Goal: Information Seeking & Learning: Find specific fact

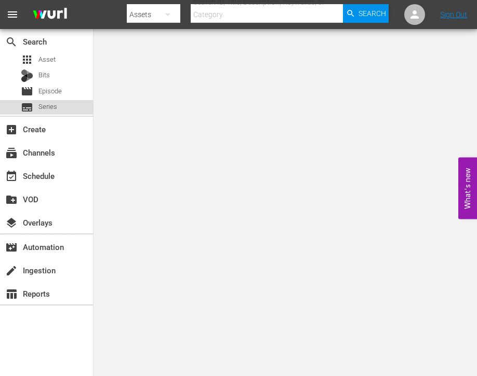
click at [53, 102] on span "Series" at bounding box center [47, 107] width 19 height 10
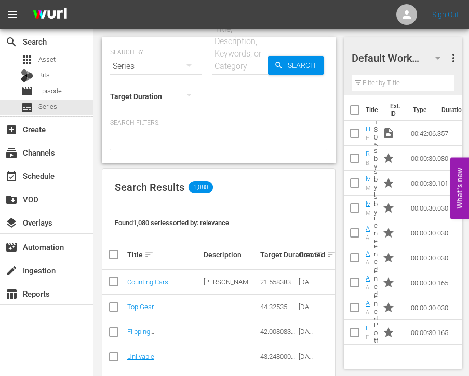
click at [241, 61] on input "text" at bounding box center [240, 66] width 56 height 25
paste input "Storage Wars: Best Bidding Wars"
type input "Storage Wars: Best Bidding Wars"
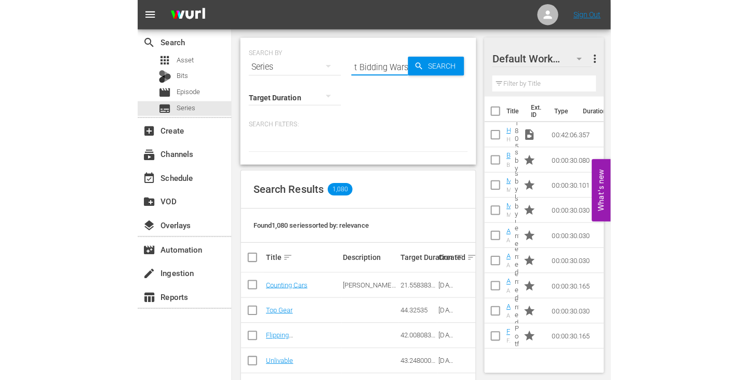
scroll to position [0, 0]
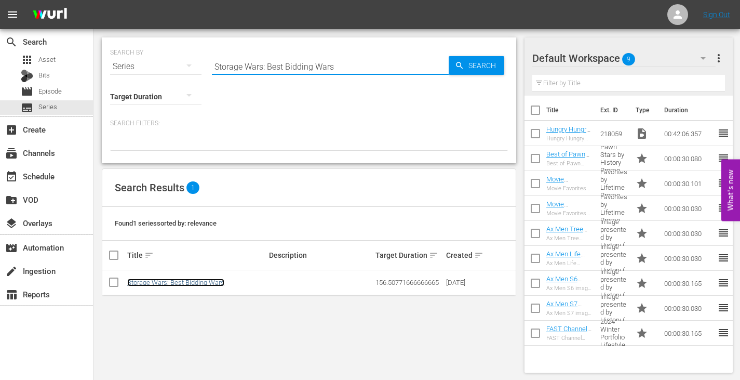
click at [198, 280] on link "Storage Wars: Best Bidding Wars" at bounding box center [175, 282] width 97 height 8
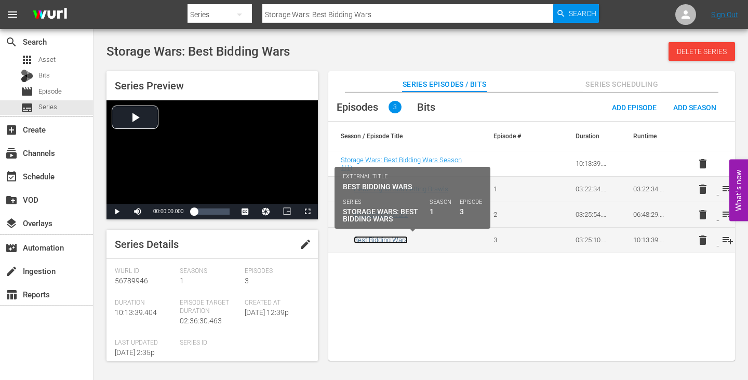
click at [408, 239] on link "Best Bidding Wars" at bounding box center [381, 240] width 54 height 8
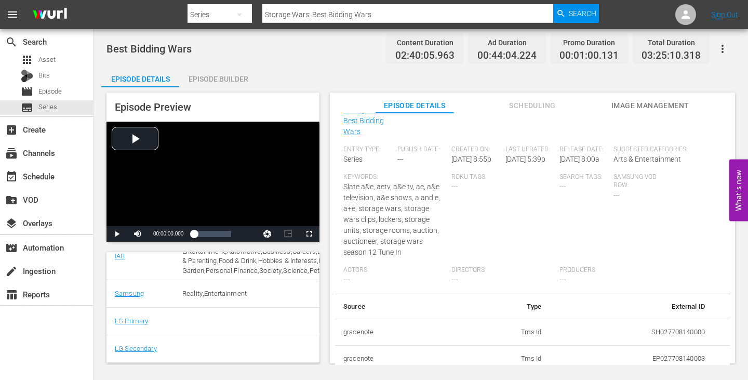
scroll to position [20, 0]
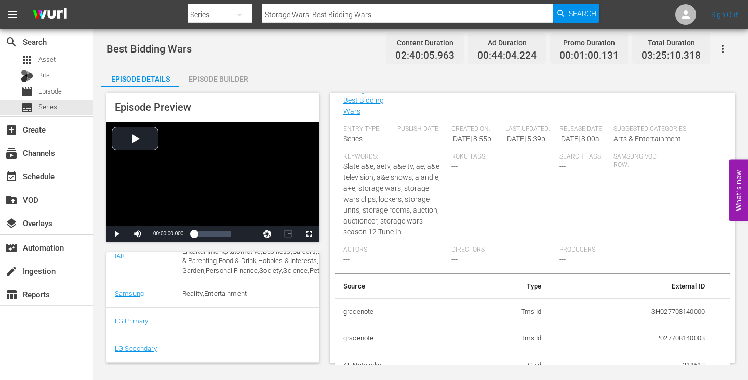
drag, startPoint x: 723, startPoint y: 295, endPoint x: 724, endPoint y: 272, distance: 23.4
click at [476, 272] on div "Episode Details edit External Title Best Bidding Wars Internal Title Best Biddi…" at bounding box center [532, 237] width 405 height 291
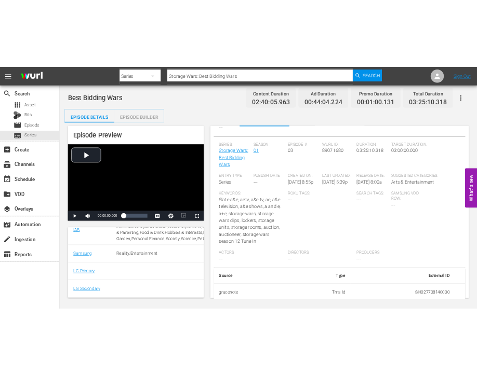
scroll to position [194, 0]
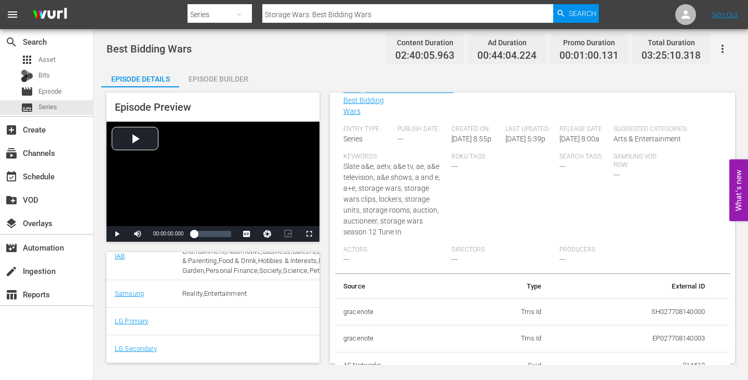
click at [476, 342] on div "Episode Preview Video Player is loading. Play Video Play Mute Current Time 00:0…" at bounding box center [420, 229] width 639 height 284
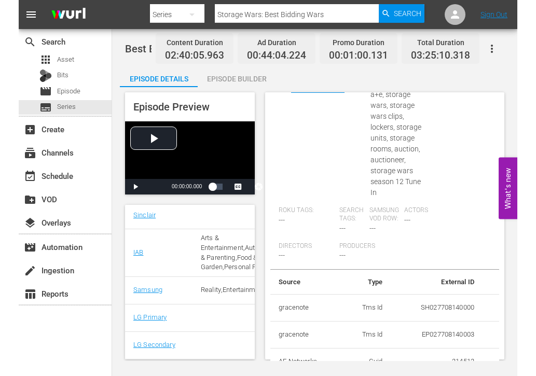
scroll to position [340, 0]
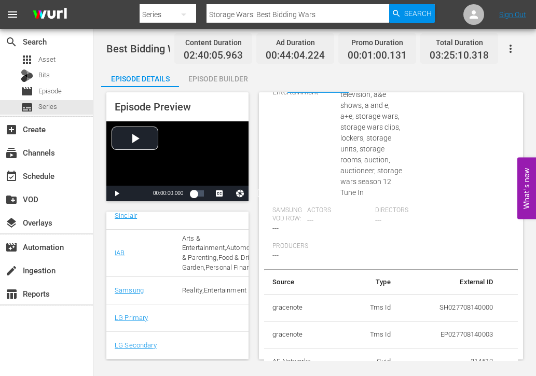
click at [476, 360] on div "Episode Details edit External Title Best Bidding Wars Internal Title Best Biddi…" at bounding box center [391, 236] width 264 height 288
drag, startPoint x: 511, startPoint y: 349, endPoint x: 484, endPoint y: 319, distance: 40.5
click at [476, 341] on div "Episode Details edit External Title Best Bidding Wars Internal Title Best Biddi…" at bounding box center [391, 236] width 264 height 288
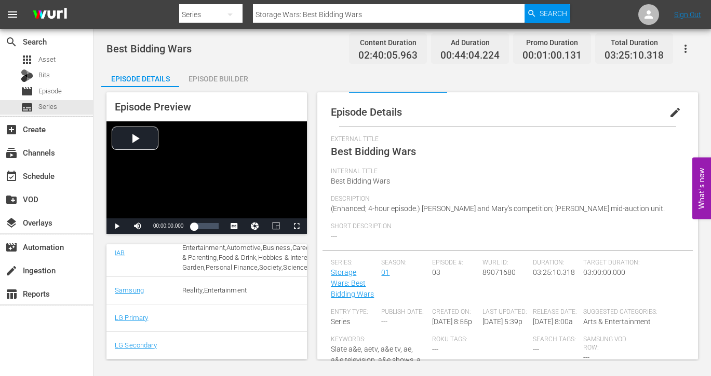
scroll to position [0, 0]
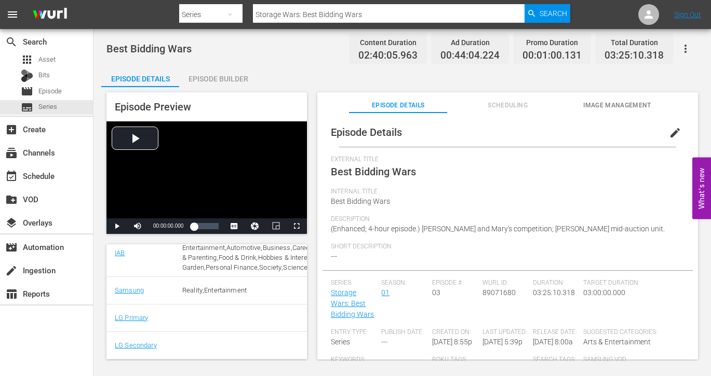
click at [476, 179] on div "External Title Best Bidding Wars" at bounding box center [508, 172] width 354 height 32
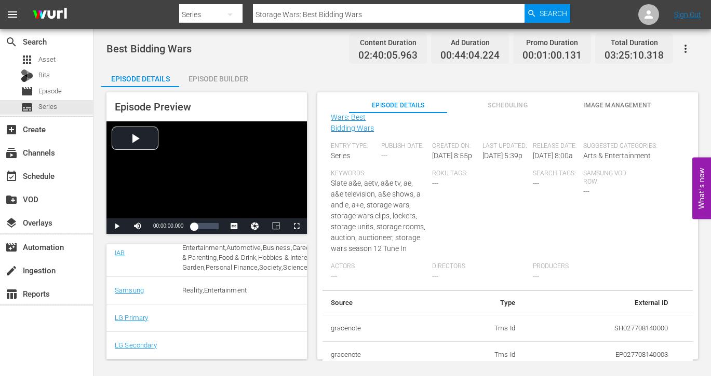
scroll to position [20, 0]
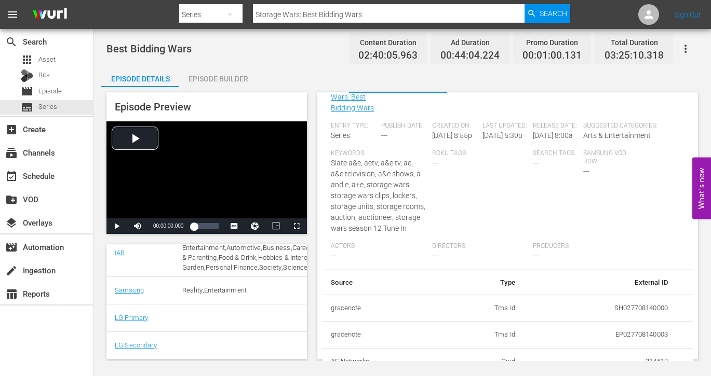
click at [476, 356] on td "214512" at bounding box center [599, 361] width 153 height 27
click at [476, 359] on td "214512" at bounding box center [599, 361] width 153 height 27
copy td "214512"
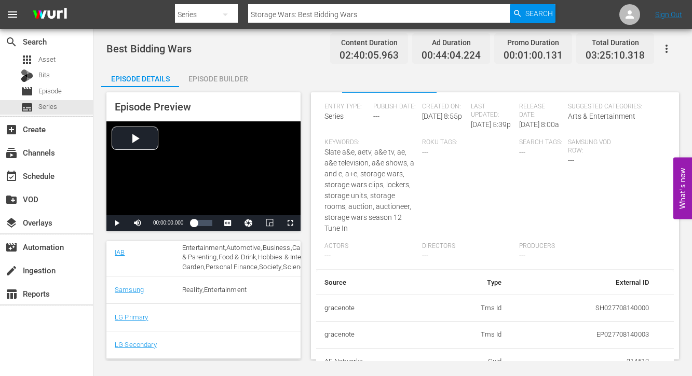
click at [476, 327] on td "EP027708140003" at bounding box center [583, 335] width 147 height 27
click at [476, 360] on td "214512" at bounding box center [583, 361] width 147 height 27
copy td "214512"
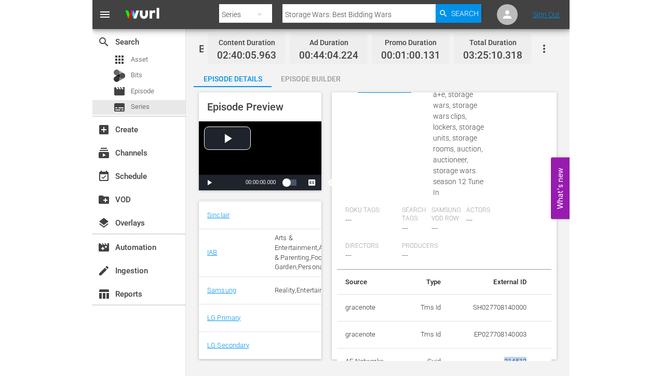
scroll to position [405, 0]
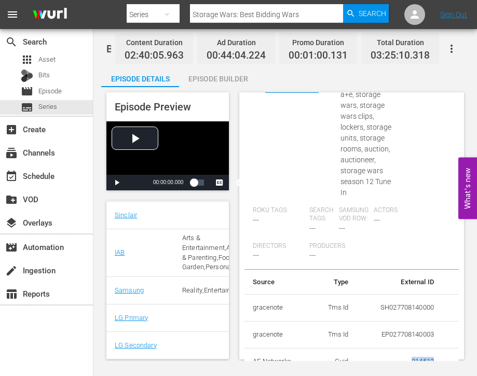
click at [410, 359] on td "214512" at bounding box center [400, 361] width 86 height 27
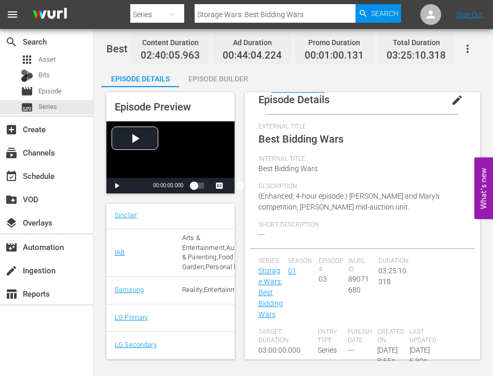
scroll to position [0, 0]
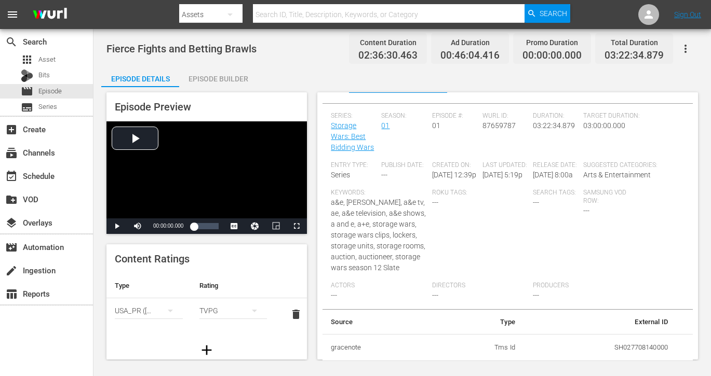
scroll to position [197, 0]
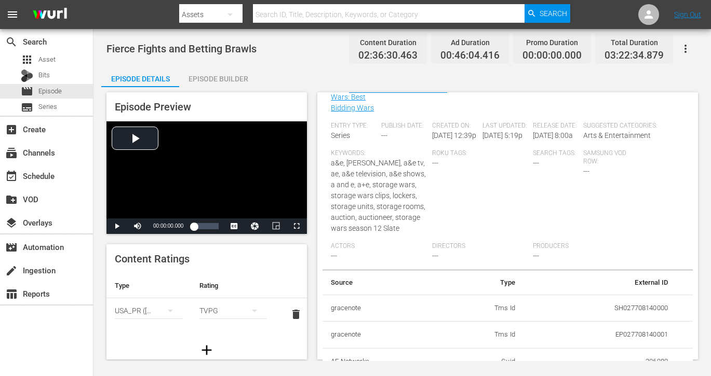
click at [645, 361] on td "206989" at bounding box center [599, 361] width 153 height 27
copy td "206989"
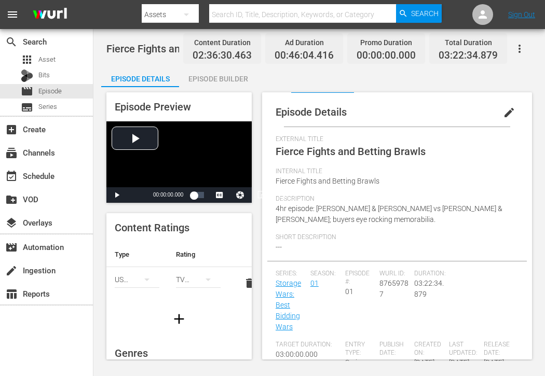
scroll to position [340, 0]
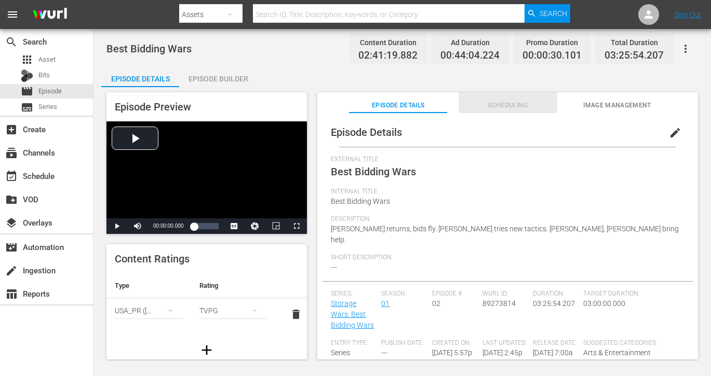
click at [491, 99] on button "Scheduling" at bounding box center [508, 102] width 99 height 21
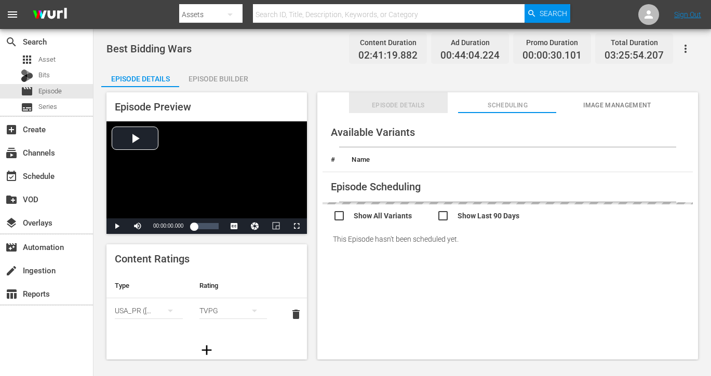
click at [415, 98] on button "Episode Details" at bounding box center [398, 102] width 99 height 21
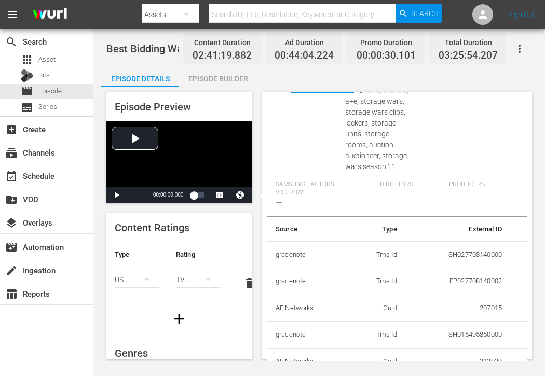
scroll to position [633, 0]
click at [486, 359] on td "212920" at bounding box center [458, 361] width 105 height 27
copy td "212920"
click at [432, 284] on td "EP027708140002" at bounding box center [458, 281] width 105 height 27
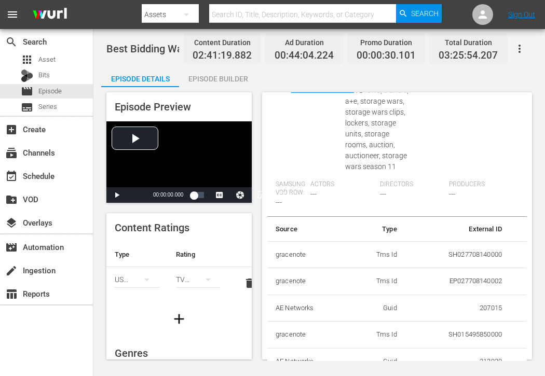
click at [479, 359] on td "212920" at bounding box center [458, 361] width 105 height 27
copy td "212920"
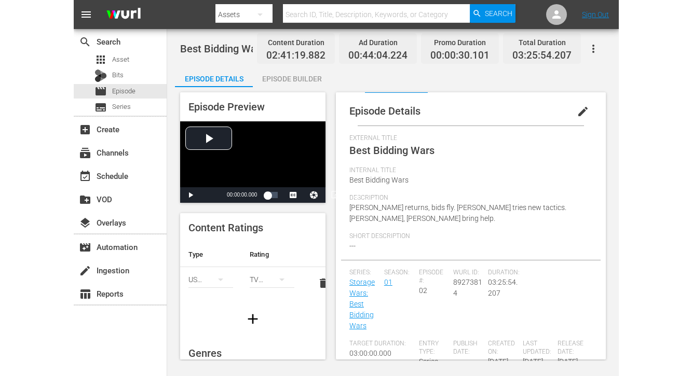
scroll to position [0, 0]
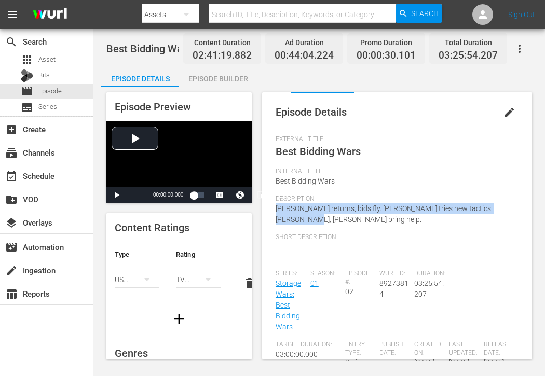
drag, startPoint x: 297, startPoint y: 223, endPoint x: 277, endPoint y: 212, distance: 23.3
click at [277, 212] on div "Description Dave returns, bids fly. Darrell tries new tactics. Jarrod, Brandi b…" at bounding box center [397, 214] width 243 height 38
copy span "[PERSON_NAME] returns, bids fly. [PERSON_NAME] tries new tactics. [PERSON_NAME]…"
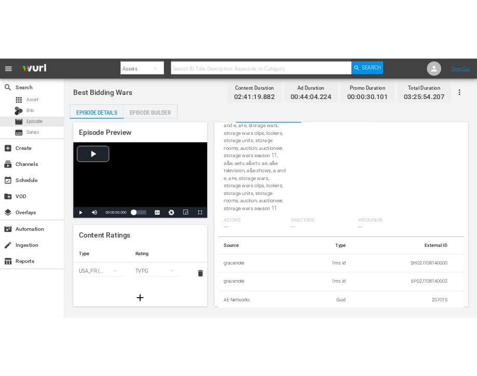
scroll to position [412, 0]
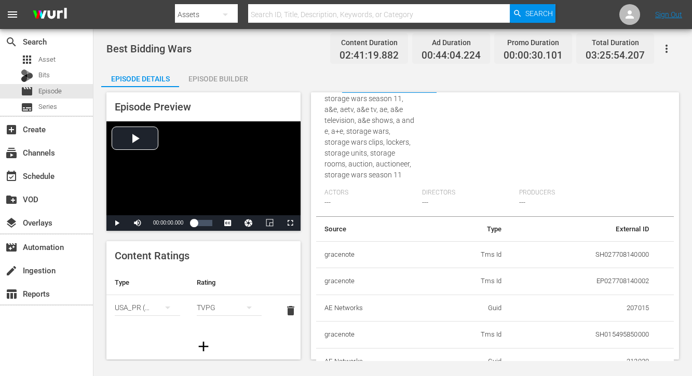
click at [629, 360] on td "212920" at bounding box center [583, 361] width 147 height 27
copy td "212920"
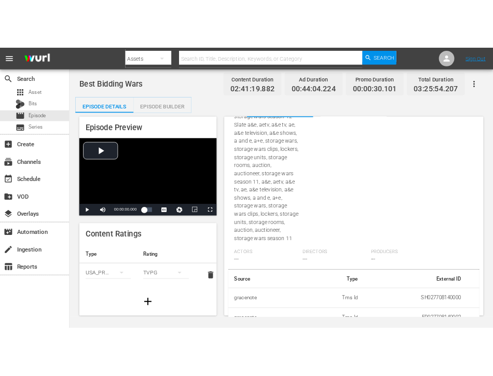
scroll to position [466, 0]
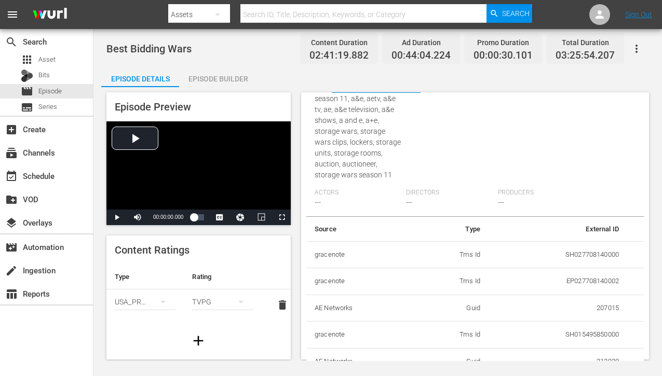
click at [597, 307] on td "207015" at bounding box center [558, 308] width 139 height 27
copy td "207015"
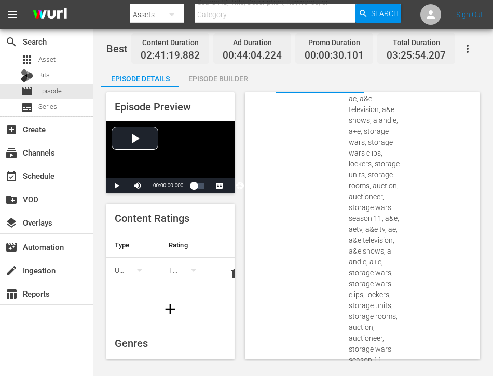
scroll to position [499, 0]
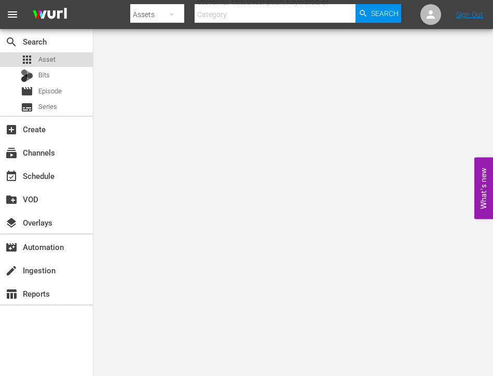
click at [83, 63] on div "apps Asset" at bounding box center [46, 59] width 93 height 15
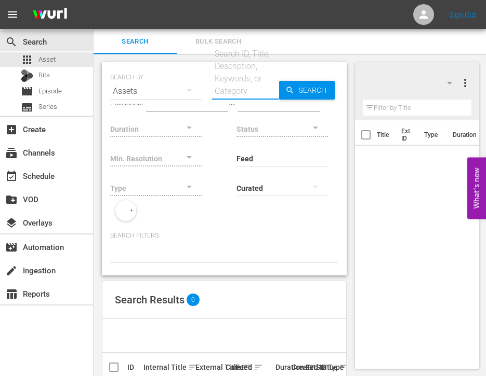
click at [246, 83] on input "text" at bounding box center [245, 91] width 67 height 25
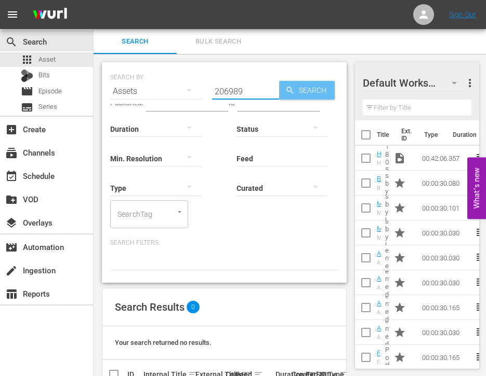
type input "206989"
click at [297, 91] on span "Search" at bounding box center [314, 90] width 40 height 19
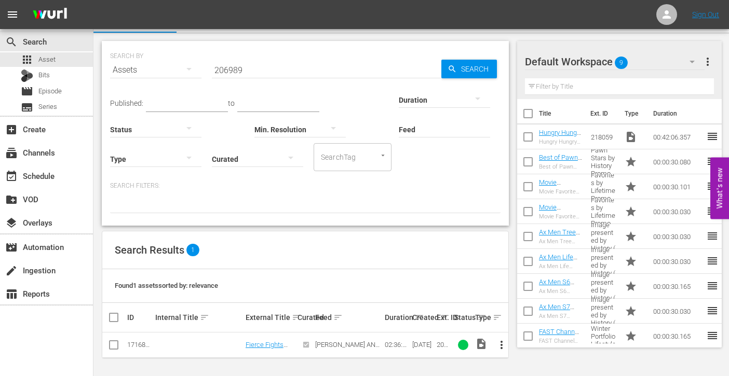
scroll to position [22, 0]
click at [269, 342] on link "Fierce Fights and Betting Brawls" at bounding box center [265, 352] width 38 height 23
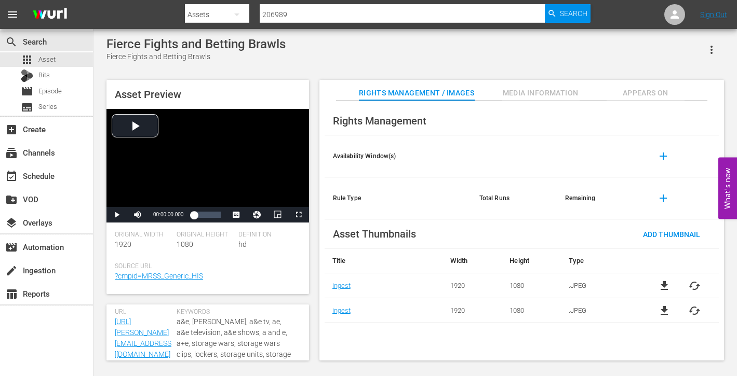
scroll to position [369, 0]
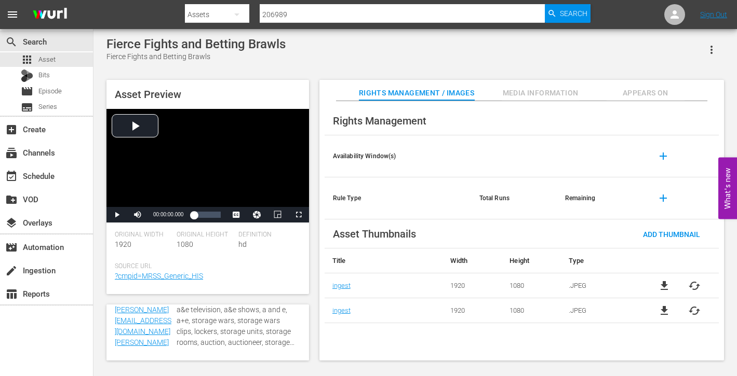
click at [493, 88] on span "Appears On" at bounding box center [646, 93] width 78 height 13
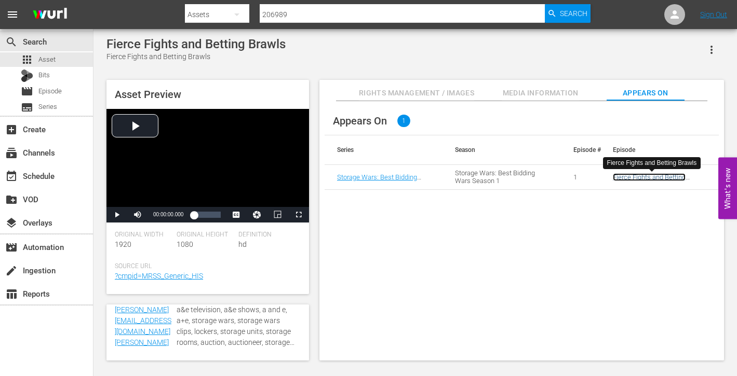
click at [493, 174] on link "Fierce Fights and Betting Brawls" at bounding box center [649, 181] width 73 height 16
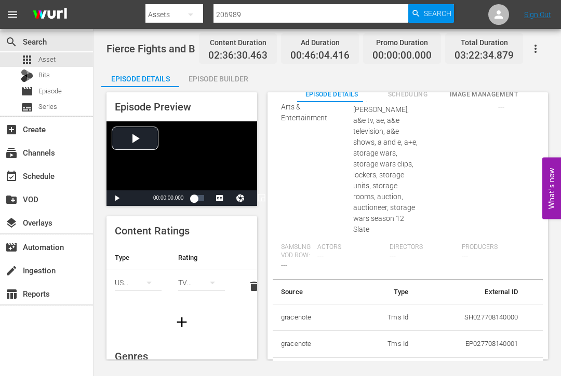
scroll to position [20, 0]
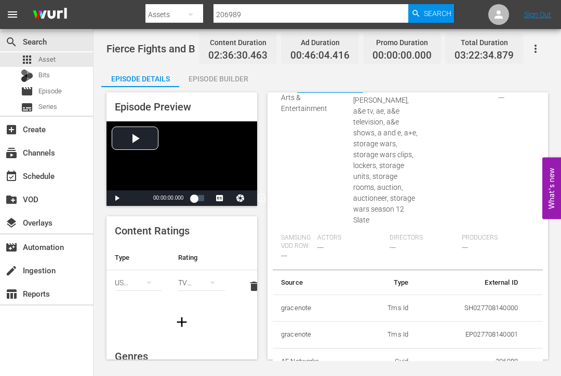
click at [489, 358] on td "206989" at bounding box center [471, 361] width 110 height 27
copy td "206989"
click at [471, 262] on div "Series: Storage Wars: Best Bidding Wars Season: 01 Episode #: 01 [PERSON_NAME] …" at bounding box center [407, 114] width 253 height 312
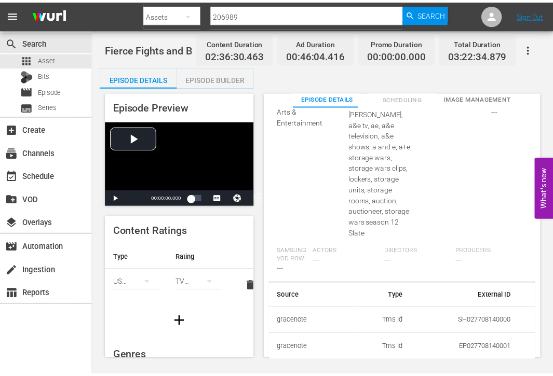
scroll to position [0, 0]
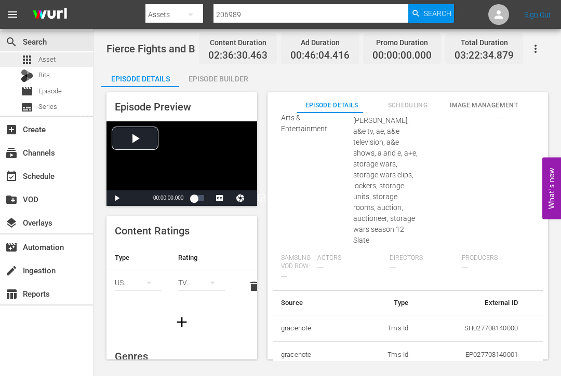
click at [45, 62] on span "Asset" at bounding box center [46, 60] width 17 height 10
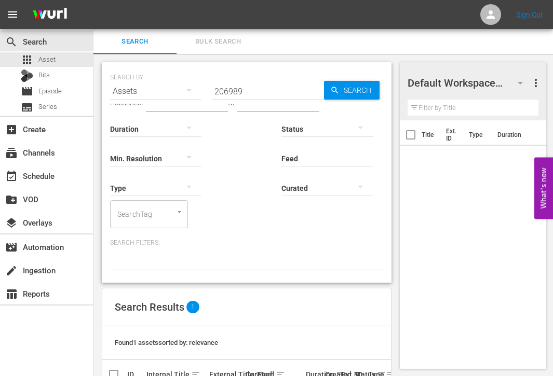
click at [450, 32] on div "Search Bulk Search" at bounding box center [323, 41] width 460 height 25
click at [49, 58] on span "Asset" at bounding box center [46, 60] width 17 height 10
click at [263, 89] on input "206989" at bounding box center [268, 91] width 112 height 25
paste input "12920"
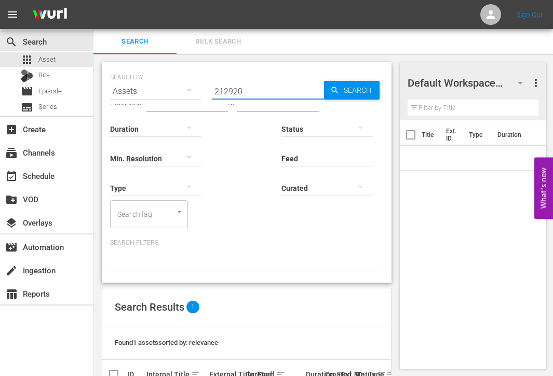
type input "212920"
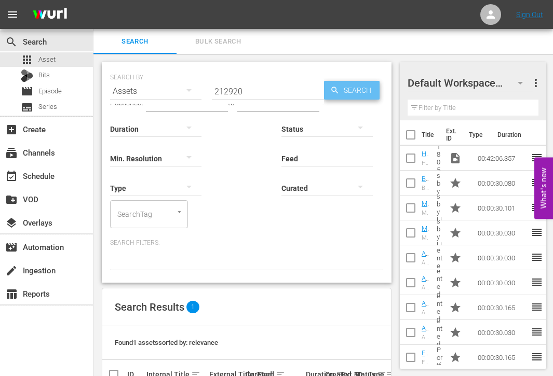
click at [367, 89] on span "Search" at bounding box center [360, 90] width 40 height 19
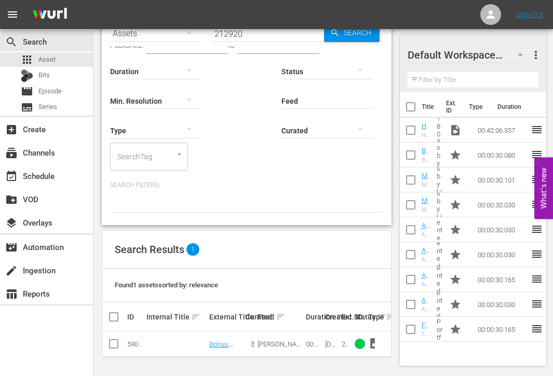
scroll to position [65, 0]
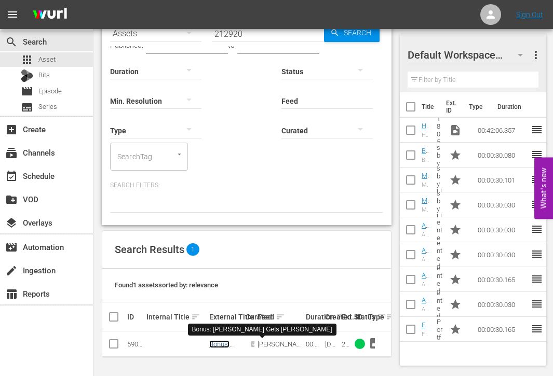
click at [222, 341] on link "Bonus: [PERSON_NAME] Gets [PERSON_NAME]" at bounding box center [224, 364] width 30 height 47
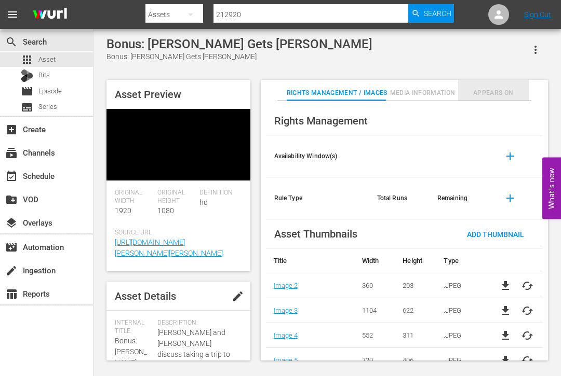
click at [493, 91] on span "Appears On" at bounding box center [493, 93] width 71 height 11
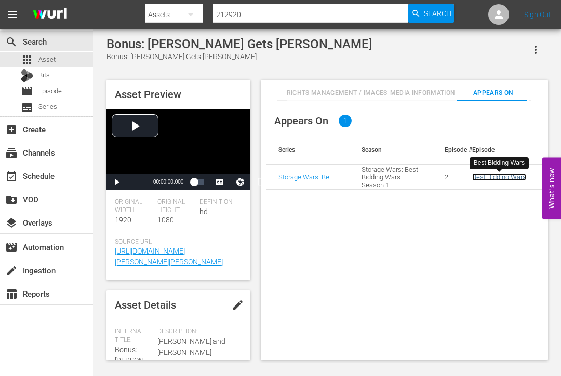
click at [493, 177] on link "Best Bidding Wars" at bounding box center [499, 177] width 54 height 8
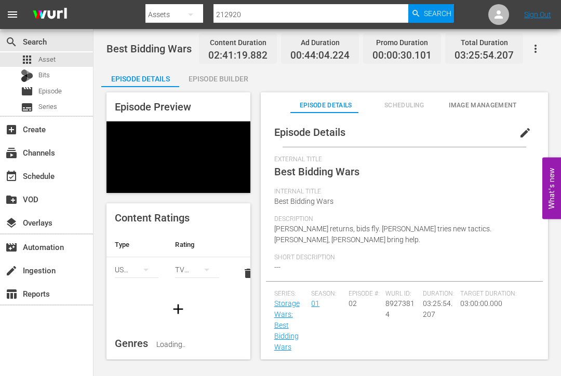
click at [475, 74] on div "Episode Details Episode Builder Episode Preview Content Ratings Type Rating Sel…" at bounding box center [327, 217] width 452 height 302
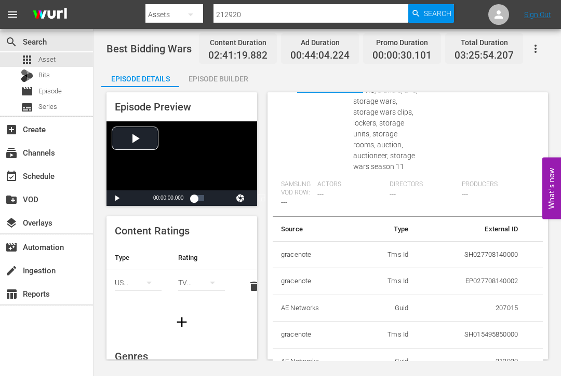
scroll to position [589, 0]
click at [493, 359] on td "212920" at bounding box center [471, 361] width 110 height 27
copy td "212920"
click at [452, 85] on div "Episode Details Episode Builder Episode Preview Video Player is loading. Play V…" at bounding box center [327, 217] width 452 height 302
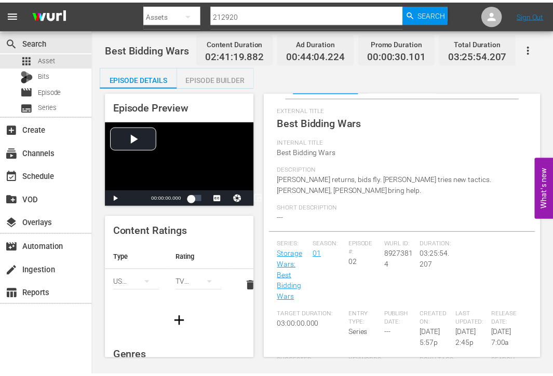
scroll to position [0, 0]
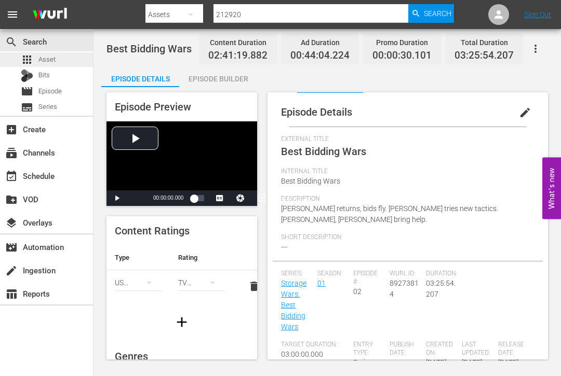
click at [43, 61] on span "Asset" at bounding box center [46, 60] width 17 height 10
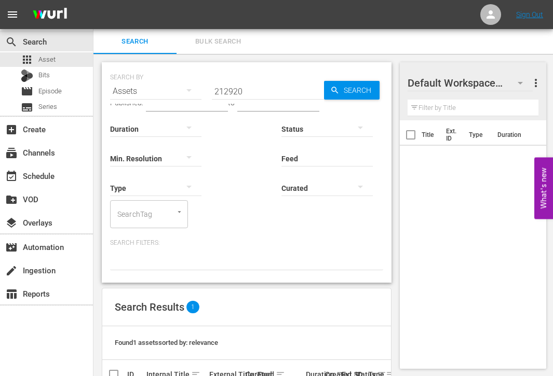
click at [235, 96] on input "212920" at bounding box center [268, 91] width 112 height 25
paste input "4512"
type input "214512"
click at [375, 92] on span "Search" at bounding box center [360, 90] width 40 height 19
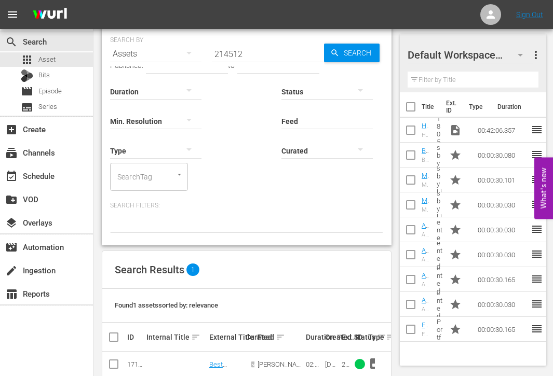
scroll to position [65, 0]
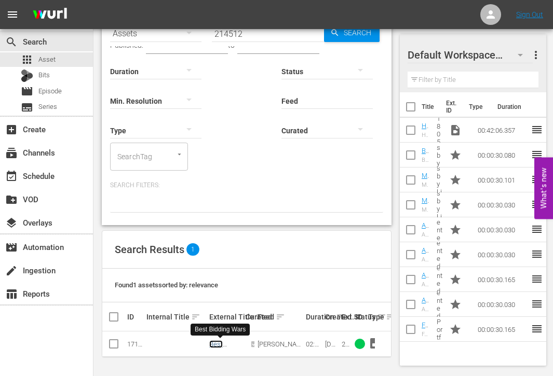
click at [218, 341] on link "Best Bidding Wars" at bounding box center [220, 352] width 22 height 23
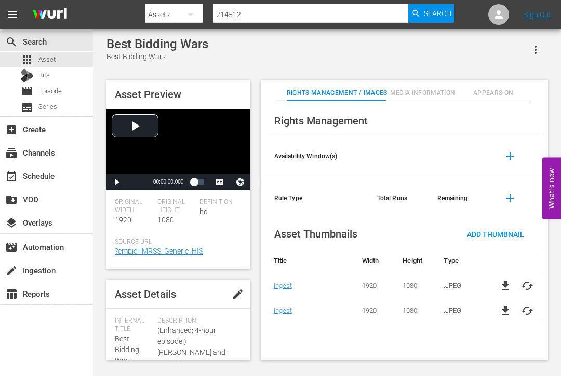
scroll to position [52, 0]
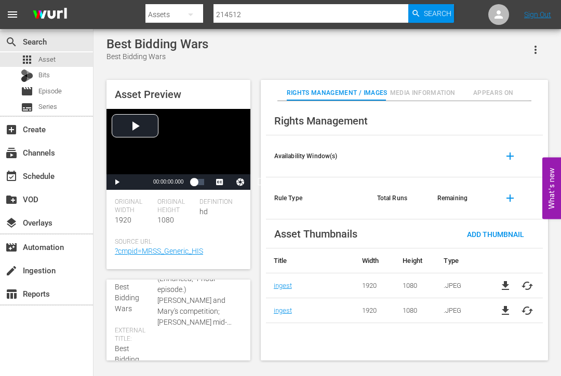
click at [188, 306] on span "(Enhanced; 4-hour episode.) [PERSON_NAME] and Mary's competition; [PERSON_NAME]…" at bounding box center [196, 301] width 79 height 55
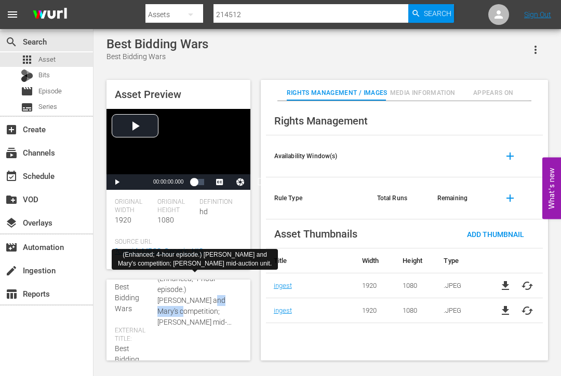
click at [188, 306] on span "(Enhanced; 4-hour episode.) [PERSON_NAME] and Mary's competition; [PERSON_NAME]…" at bounding box center [196, 301] width 79 height 55
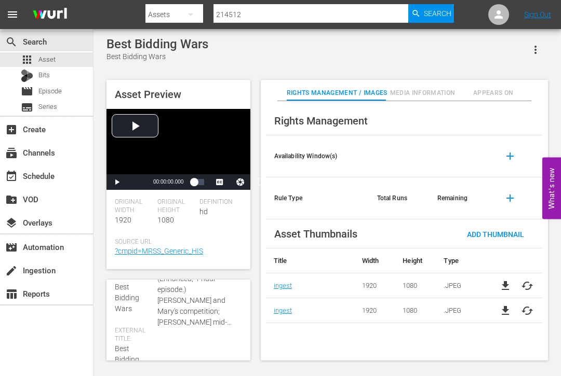
click at [485, 58] on div "Best Bidding Wars Best Bidding Wars" at bounding box center [326, 49] width 441 height 25
click at [435, 85] on button "Media Information" at bounding box center [422, 90] width 71 height 21
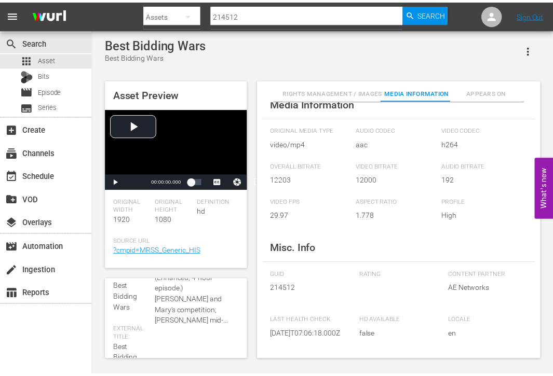
scroll to position [14, 0]
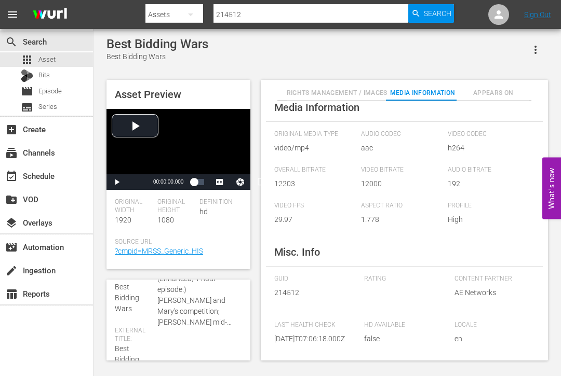
drag, startPoint x: 496, startPoint y: 47, endPoint x: 488, endPoint y: 48, distance: 8.8
click at [493, 47] on div "Best Bidding Wars Best Bidding Wars" at bounding box center [326, 49] width 441 height 25
click at [62, 55] on div "apps Asset" at bounding box center [46, 59] width 93 height 15
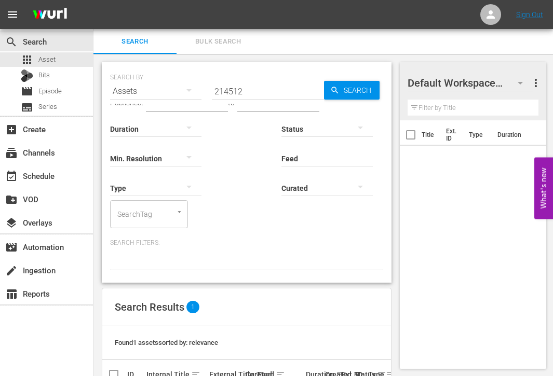
click at [292, 82] on input "214512" at bounding box center [268, 91] width 112 height 25
paste input "2920"
click at [340, 98] on span "Search" at bounding box center [360, 90] width 40 height 19
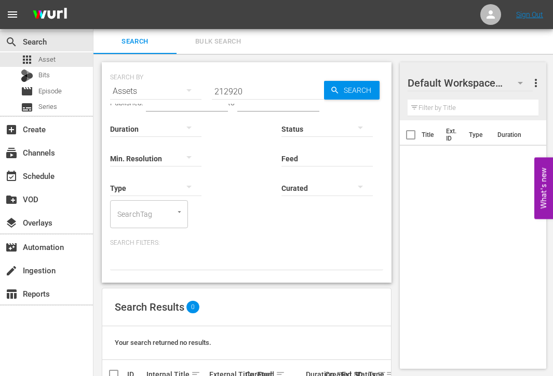
click at [268, 93] on input "212920" at bounding box center [268, 91] width 112 height 25
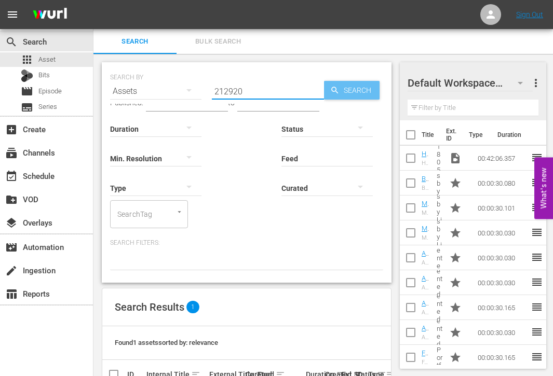
type input "212920"
click at [351, 87] on span "Search" at bounding box center [360, 90] width 40 height 19
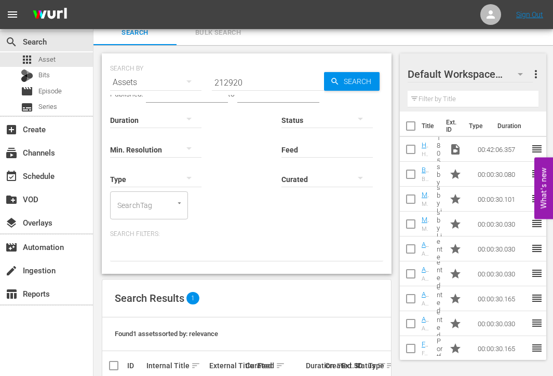
scroll to position [65, 0]
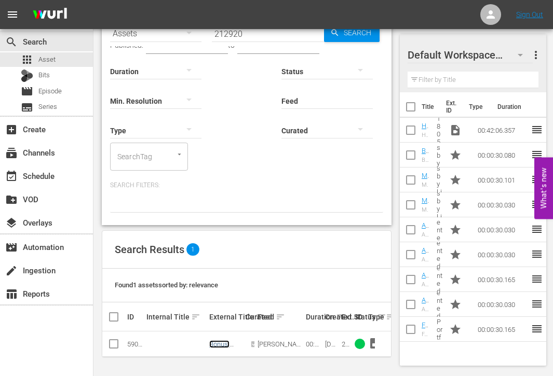
click at [222, 341] on link "Bonus: [PERSON_NAME] Gets [PERSON_NAME]" at bounding box center [224, 364] width 30 height 47
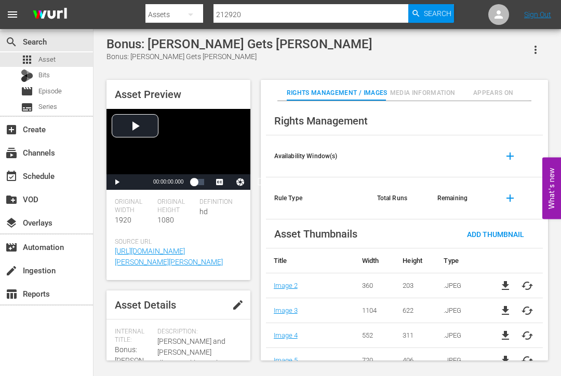
click at [422, 91] on span "Media Information" at bounding box center [422, 93] width 71 height 11
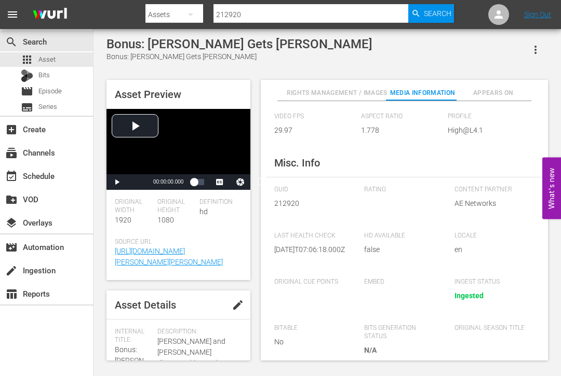
scroll to position [180, 0]
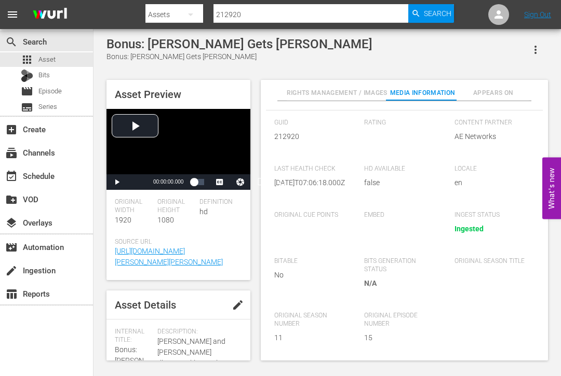
click at [493, 92] on span "Appears On" at bounding box center [493, 93] width 71 height 11
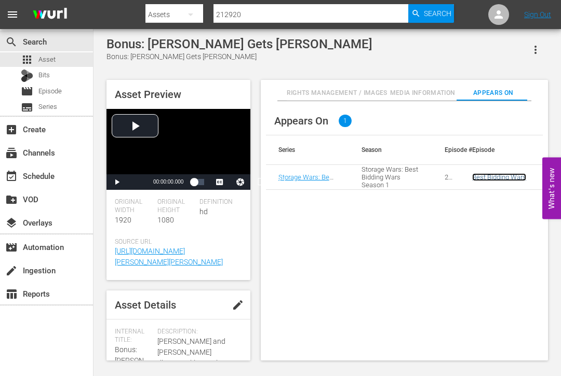
click at [493, 180] on link "Best Bidding Wars" at bounding box center [499, 177] width 54 height 8
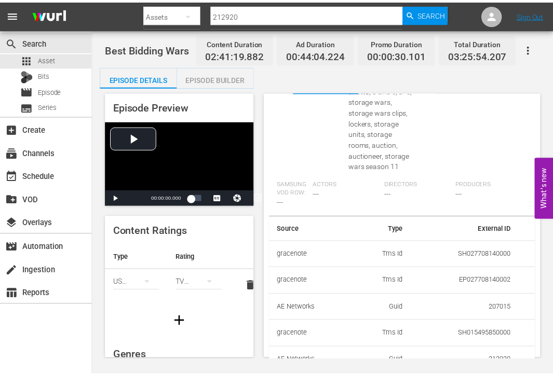
scroll to position [589, 0]
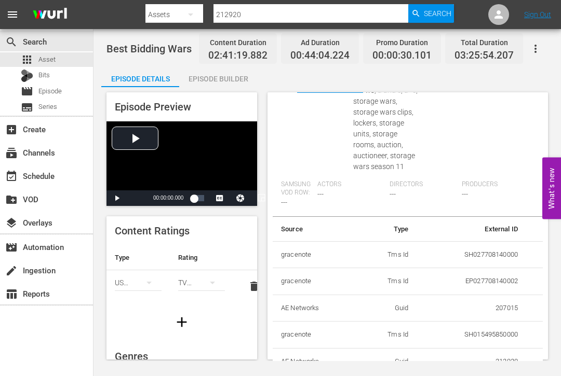
click at [493, 307] on td "207015" at bounding box center [471, 308] width 110 height 27
copy td "207015"
click at [231, 18] on input "212920" at bounding box center [310, 14] width 195 height 25
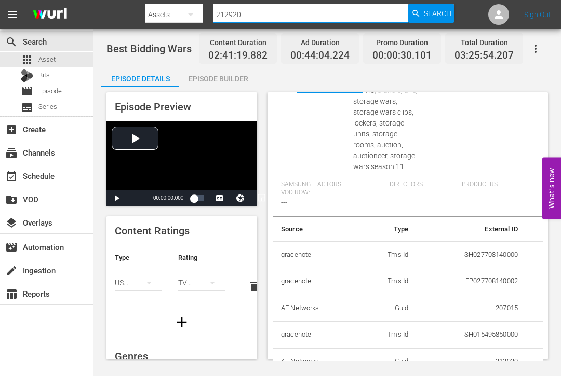
click at [231, 18] on input "212920" at bounding box center [310, 14] width 195 height 25
paste input "07015"
type input "207015"
click at [422, 13] on div "Search" at bounding box center [431, 13] width 46 height 19
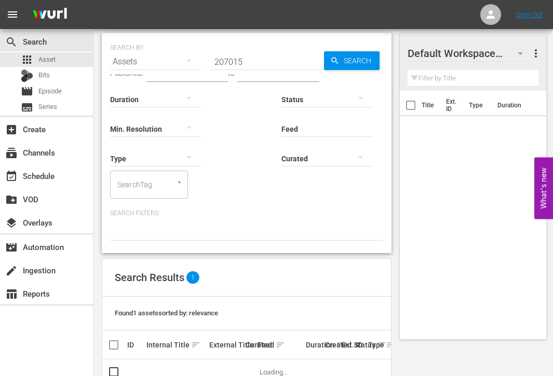
scroll to position [65, 0]
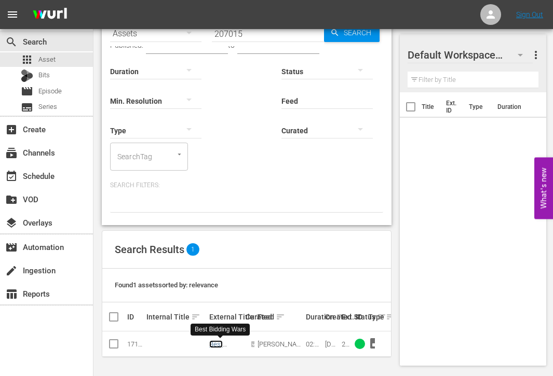
click at [216, 341] on link "Best Bidding Wars" at bounding box center [220, 352] width 22 height 23
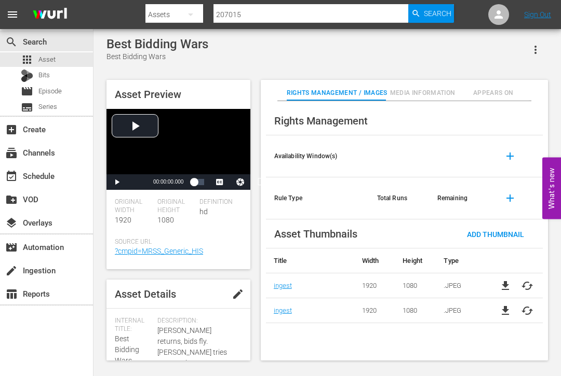
click at [416, 93] on span "Media Information" at bounding box center [422, 93] width 71 height 11
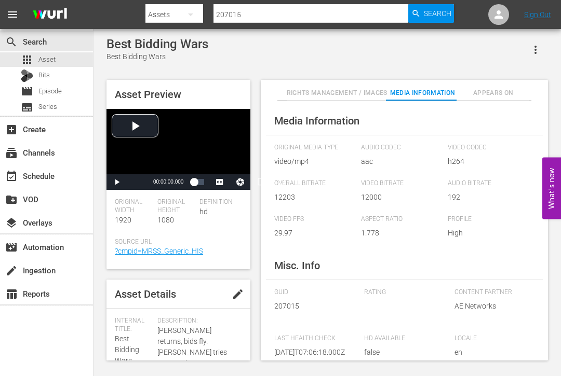
click at [493, 89] on span "Appears On" at bounding box center [493, 93] width 71 height 11
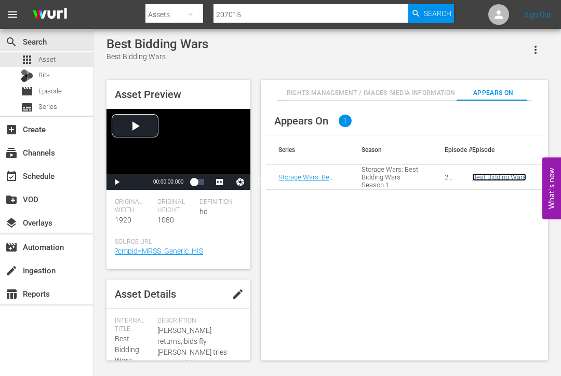
click at [493, 179] on link "Best Bidding Wars" at bounding box center [499, 177] width 54 height 8
